Goal: Check status: Check status

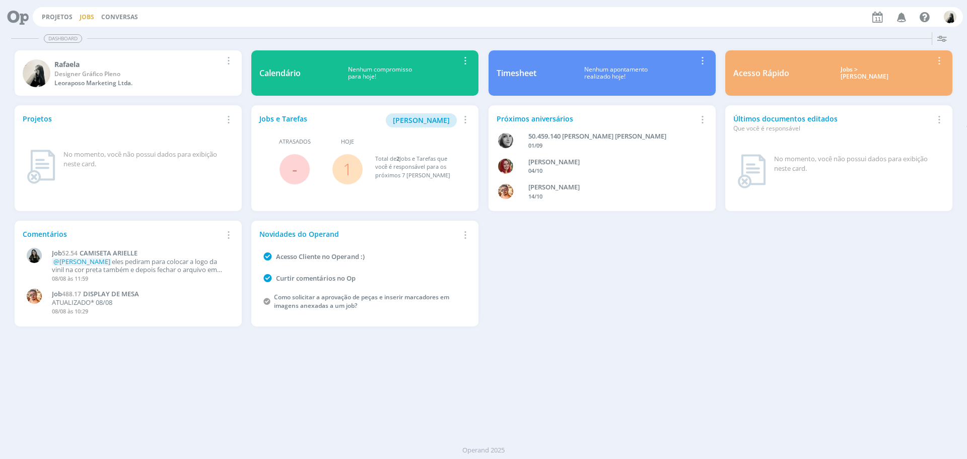
click at [89, 16] on link "Jobs" at bounding box center [87, 17] width 15 height 9
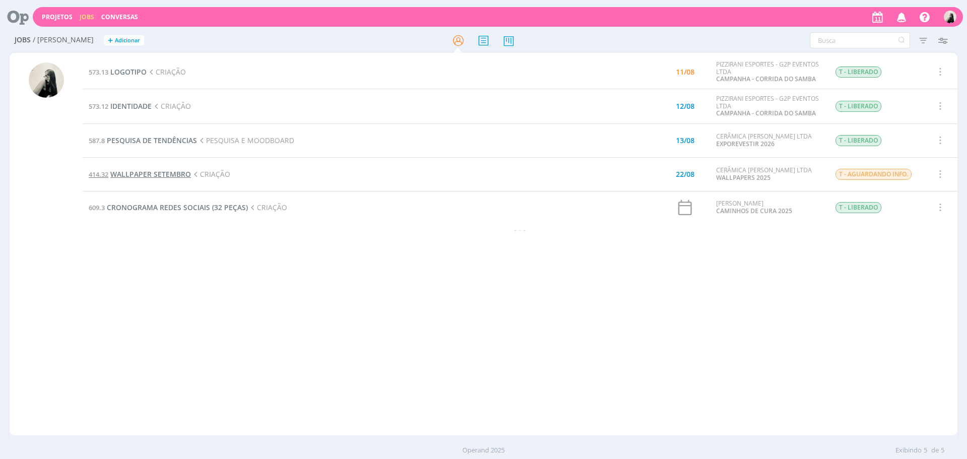
click at [166, 177] on span "WALLPAPER SETEMBRO" at bounding box center [150, 174] width 81 height 10
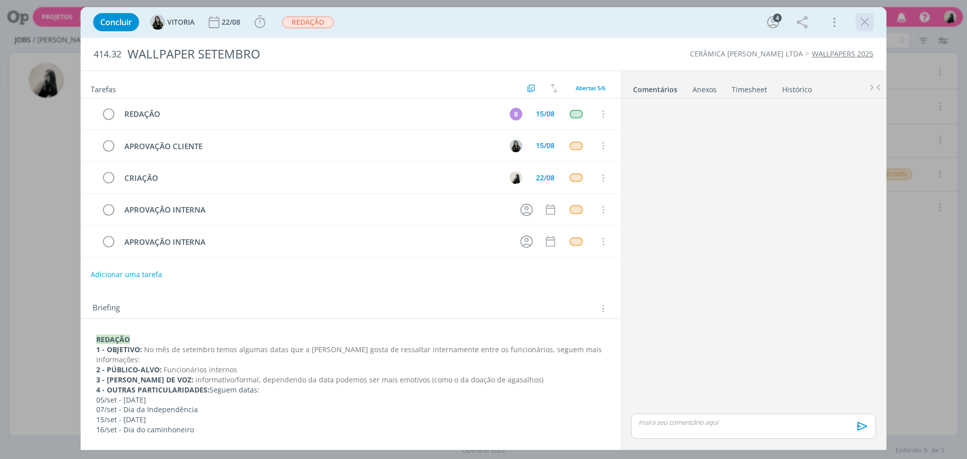
click at [866, 21] on icon "dialog" at bounding box center [864, 22] width 15 height 15
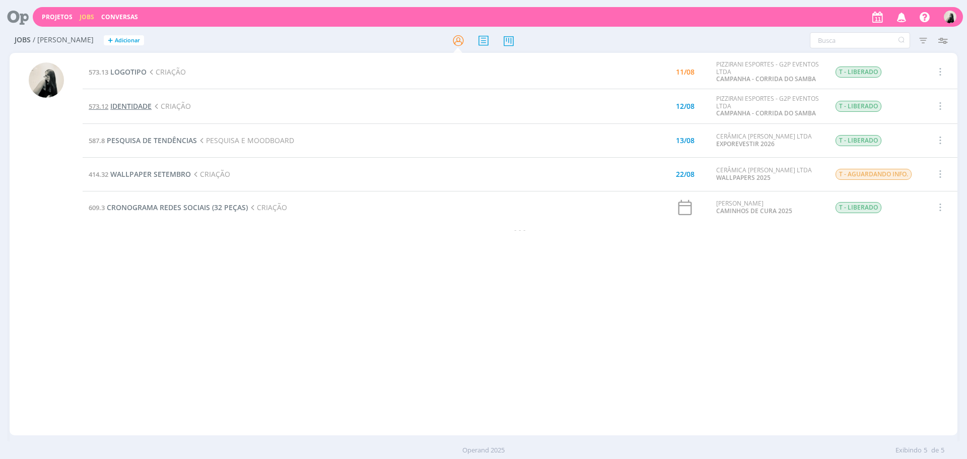
click at [139, 105] on span "IDENTIDADE" at bounding box center [130, 106] width 41 height 10
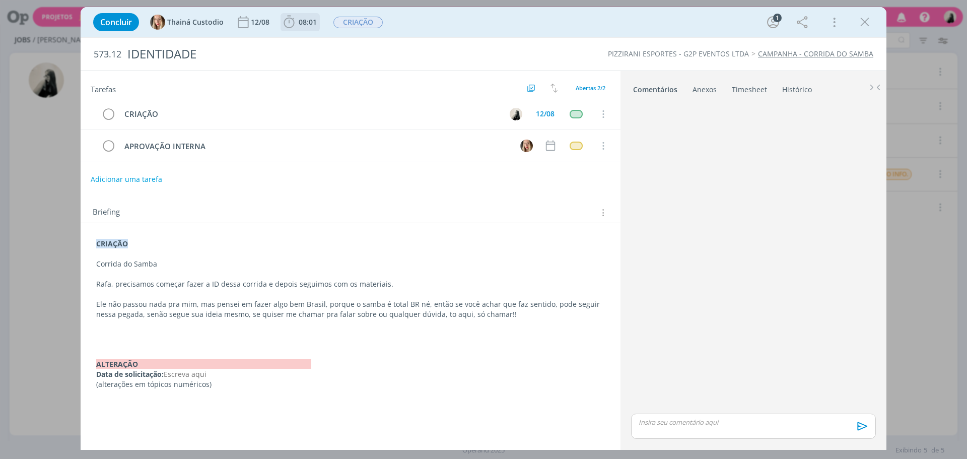
click at [295, 23] on icon "dialog" at bounding box center [289, 22] width 15 height 15
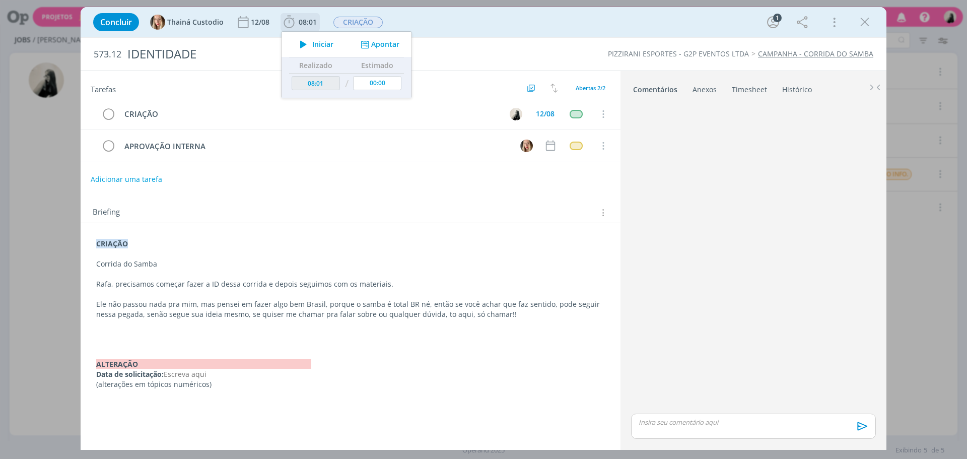
click at [304, 43] on icon "dialog" at bounding box center [304, 44] width 18 height 13
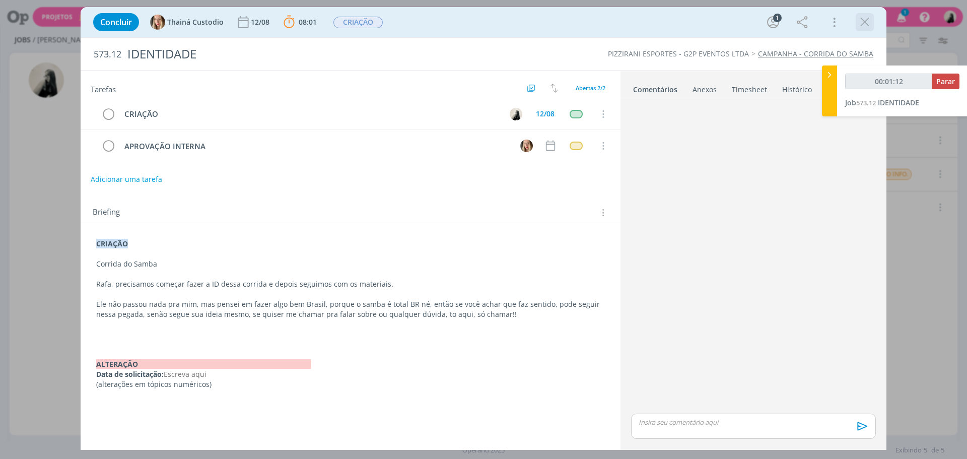
click at [864, 21] on icon "dialog" at bounding box center [864, 22] width 15 height 15
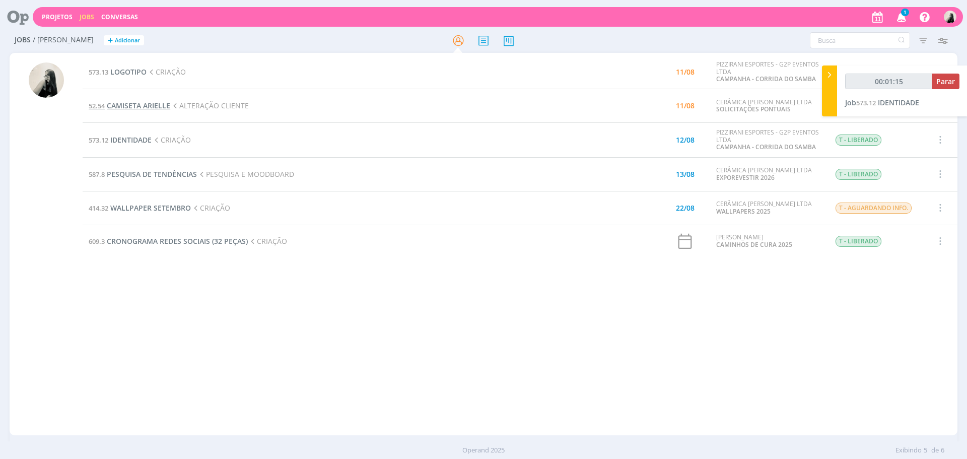
click at [141, 105] on span "CAMISETA ARIELLE" at bounding box center [138, 106] width 63 height 10
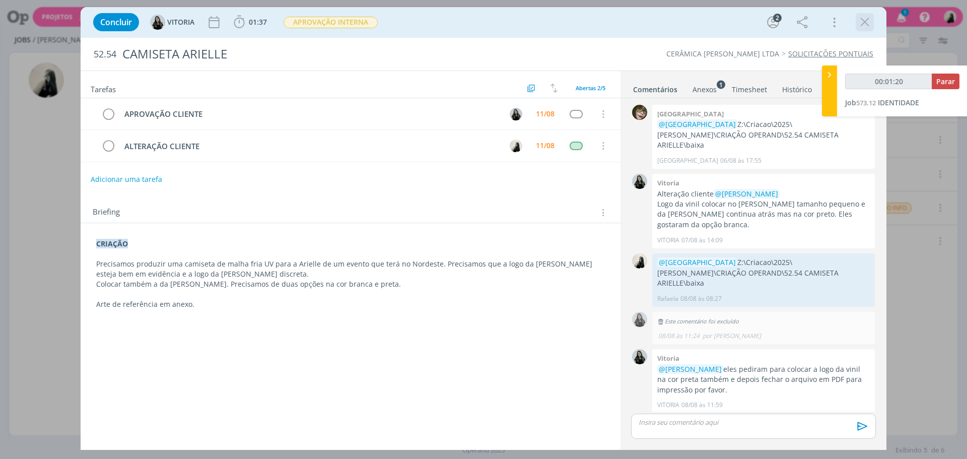
click at [861, 22] on icon "dialog" at bounding box center [864, 22] width 15 height 15
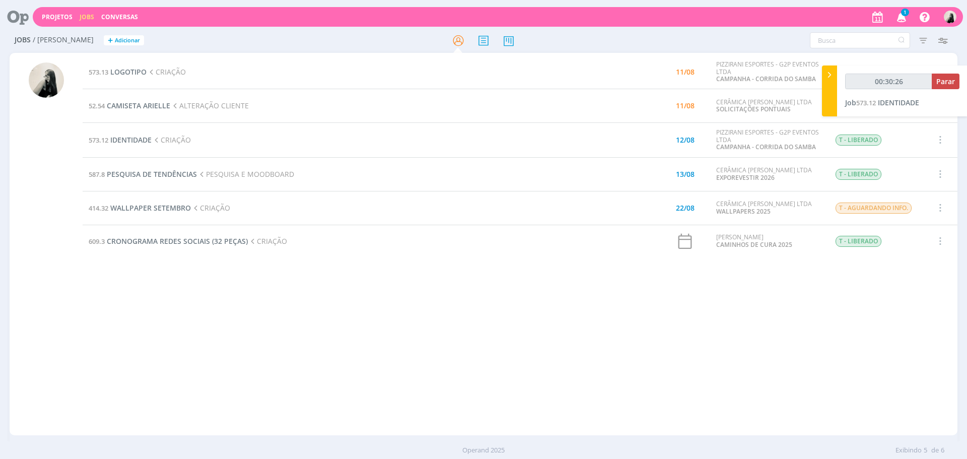
type input "00:31:26"
